Goal: Find contact information: Find contact information

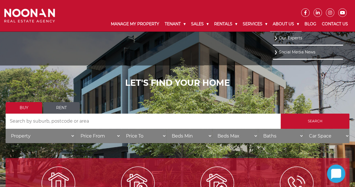
click at [290, 22] on link "About Us" at bounding box center [286, 24] width 32 height 15
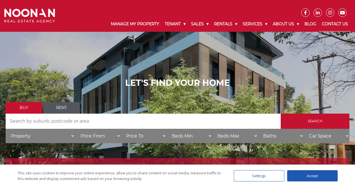
click at [328, 24] on link "Contact Us" at bounding box center [335, 24] width 32 height 15
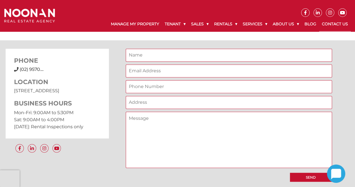
scroll to position [430, 0]
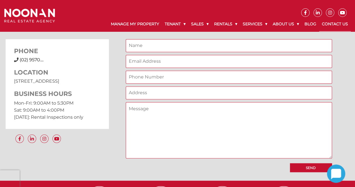
click at [35, 56] on div "(02) 9570 9999 (02) 9570...." at bounding box center [57, 59] width 86 height 7
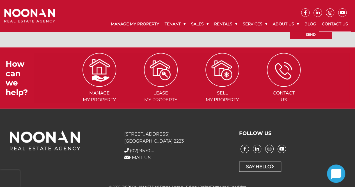
scroll to position [569, 0]
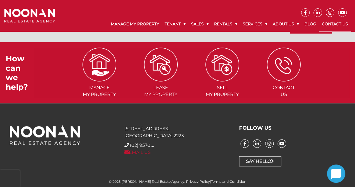
click at [134, 151] on link "EMAIL US" at bounding box center [137, 151] width 26 height 5
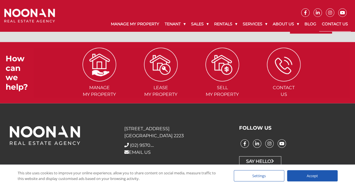
click at [184, 127] on p "31 Morts Road Mortdale NSW 2223" at bounding box center [177, 132] width 106 height 14
click at [309, 176] on div "Accept" at bounding box center [312, 175] width 51 height 11
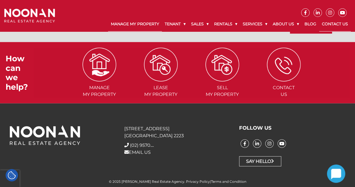
click at [131, 21] on link "Manage My Property" at bounding box center [135, 24] width 54 height 15
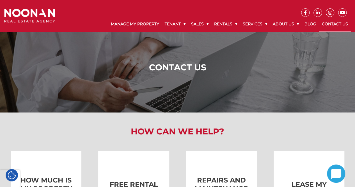
scroll to position [487, 0]
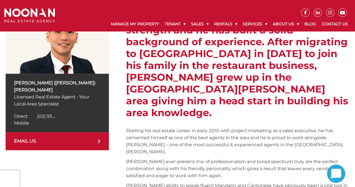
scroll to position [120, 0]
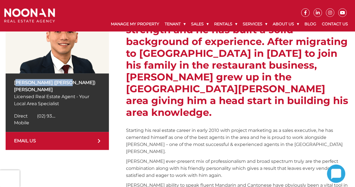
drag, startPoint x: 68, startPoint y: 82, endPoint x: 15, endPoint y: 80, distance: 53.4
click at [15, 80] on p "[PERSON_NAME] ([PERSON_NAME]) [PERSON_NAME]" at bounding box center [57, 86] width 86 height 14
copy p "[PERSON_NAME] ([PERSON_NAME]) [PERSON_NAME]"
